Goal: Task Accomplishment & Management: Manage account settings

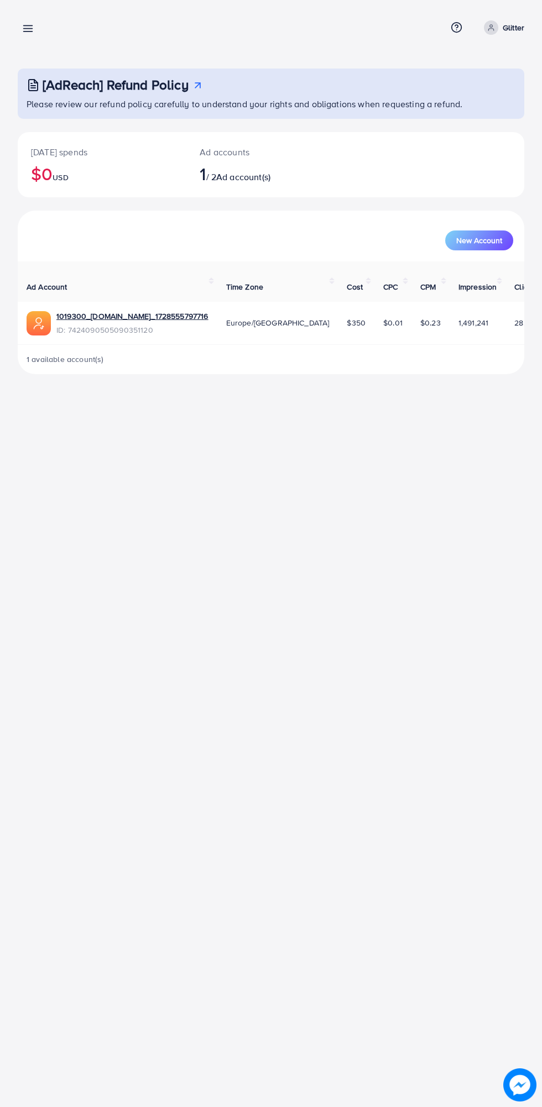
click at [28, 29] on line at bounding box center [28, 29] width 9 height 0
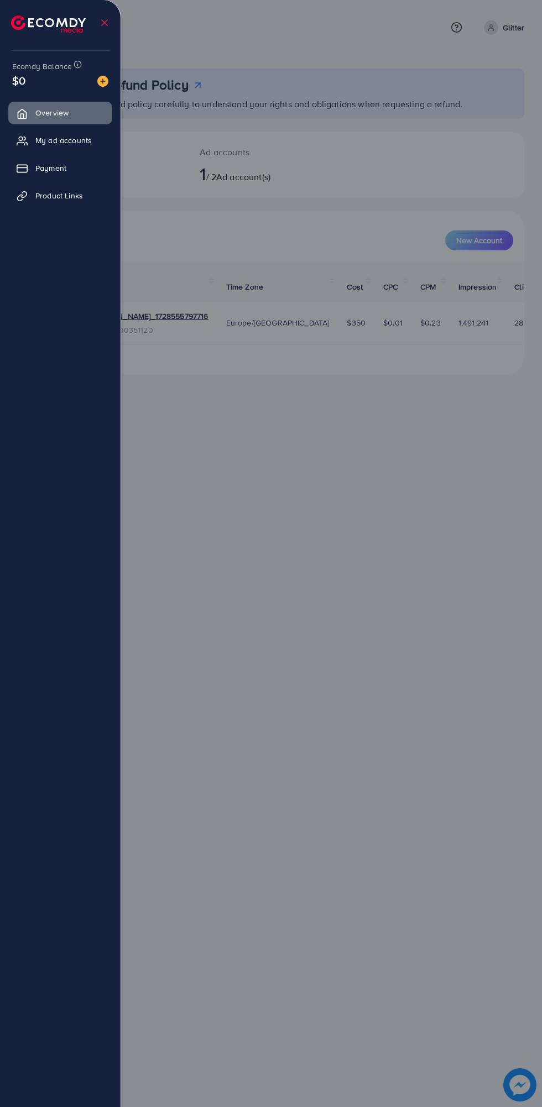
click at [28, 38] on li at bounding box center [52, 22] width 83 height 39
click at [23, 171] on icon at bounding box center [22, 168] width 11 height 11
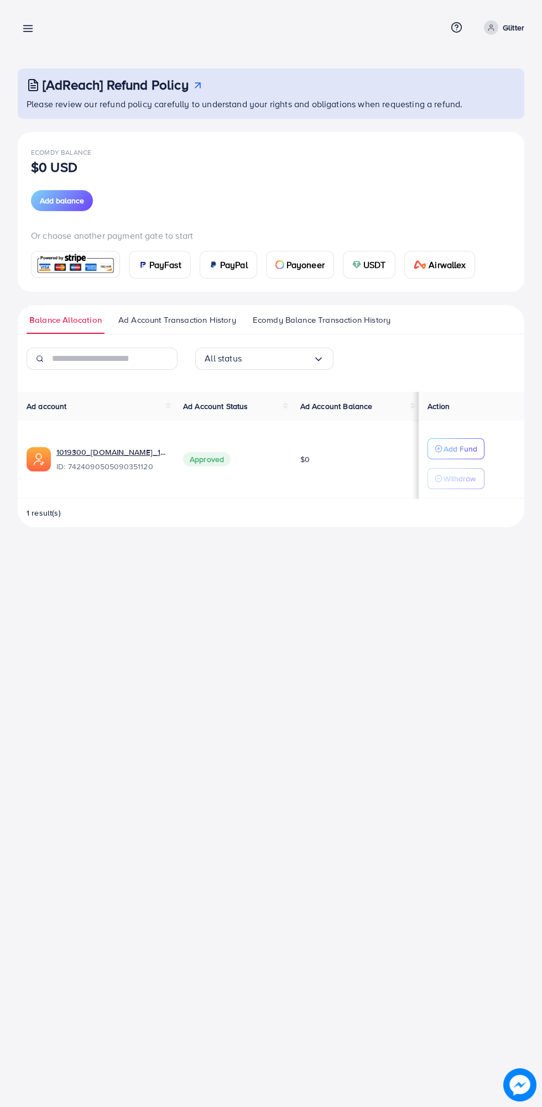
click at [51, 39] on div "Payment Help Center Contact Support Term and policy About Us Glitter Profile Lo…" at bounding box center [271, 27] width 506 height 29
click at [28, 29] on line at bounding box center [28, 29] width 9 height 0
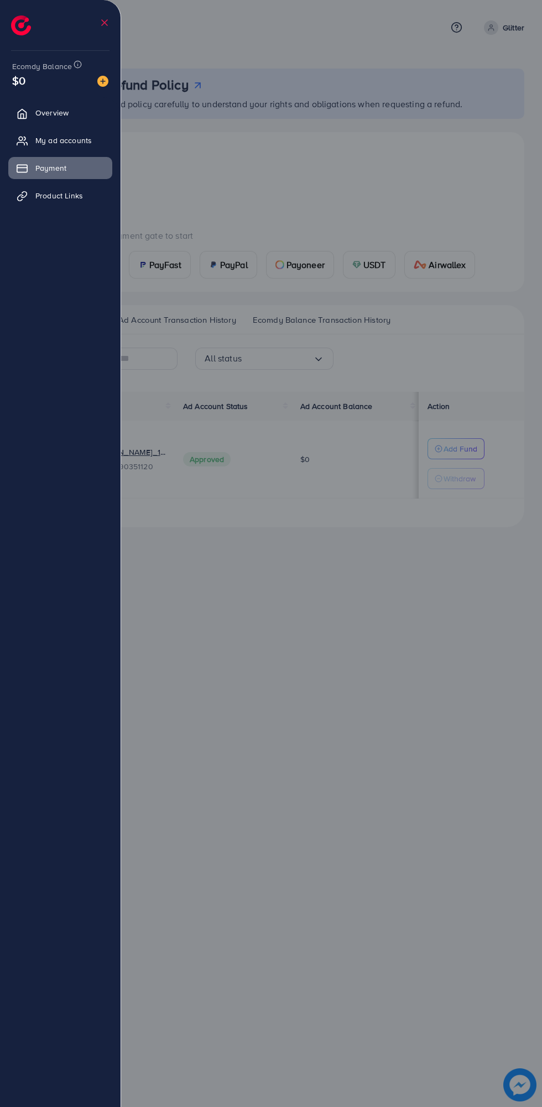
click at [23, 195] on icon at bounding box center [21, 198] width 6 height 6
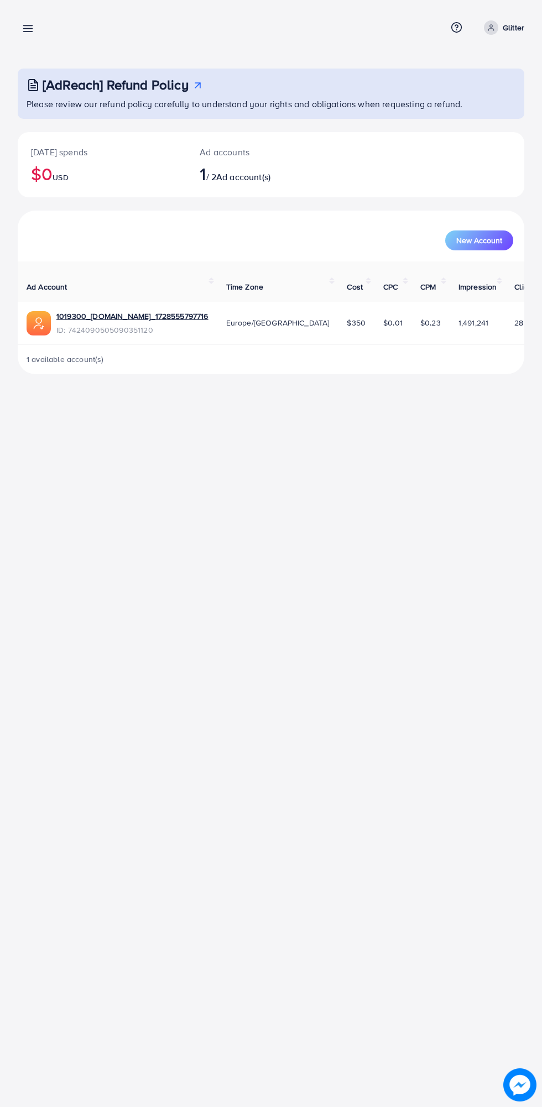
click at [29, 50] on div "[AdReach] Refund Policy Please review our refund policy carefully to understand…" at bounding box center [271, 196] width 542 height 392
